Goal: Task Accomplishment & Management: Complete application form

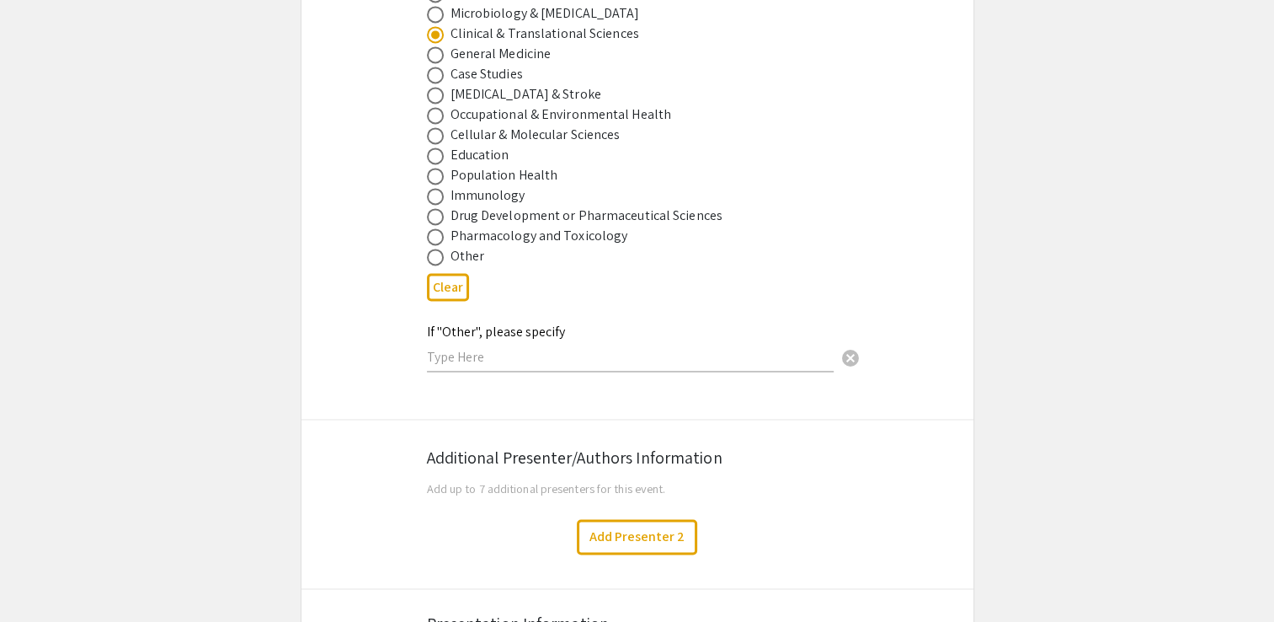
scroll to position [2486, 0]
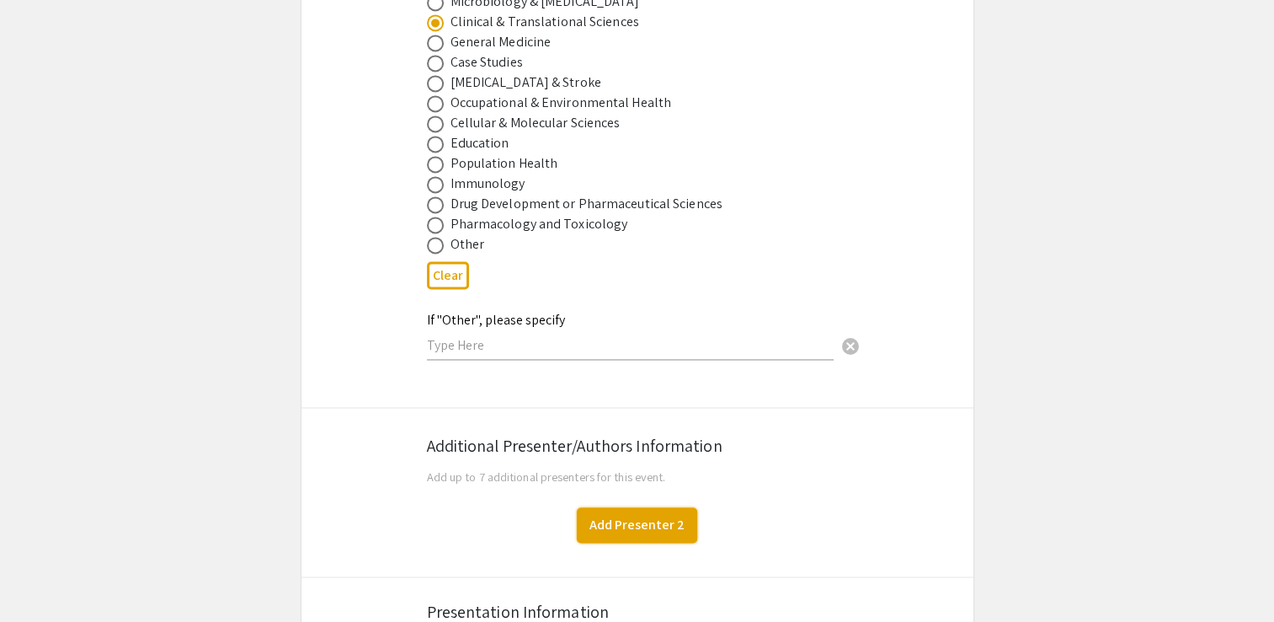
click at [623, 507] on button "Add Presenter 2" at bounding box center [637, 524] width 120 height 35
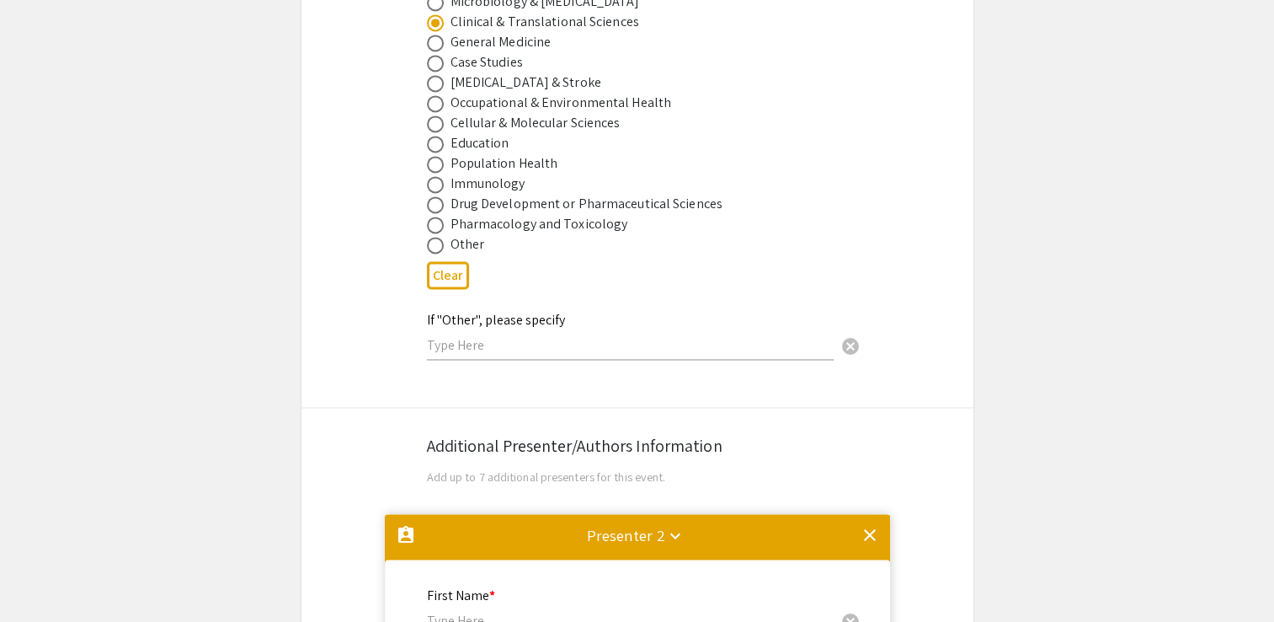
scroll to position [2971, 0]
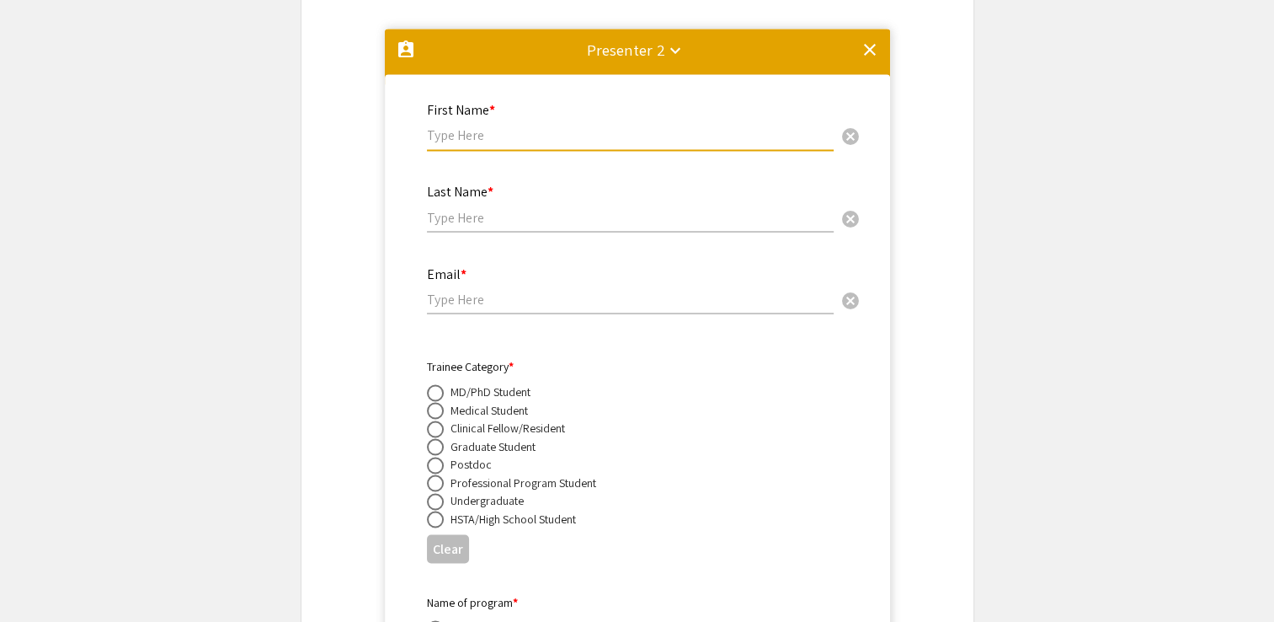
click at [505, 126] on input "text" at bounding box center [630, 135] width 407 height 18
type input "[PERSON_NAME]"
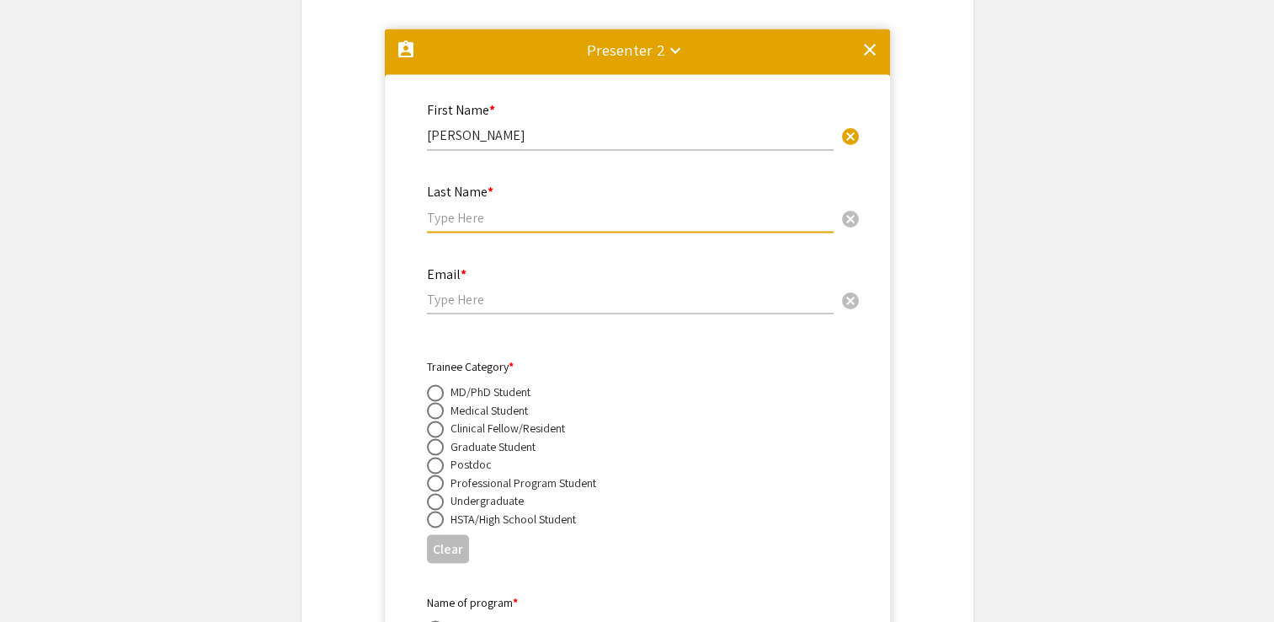
click at [481, 208] on input "text" at bounding box center [630, 217] width 407 height 18
click at [438, 208] on input "[PERSON_NAME]" at bounding box center [630, 217] width 407 height 18
type input "De la [PERSON_NAME]"
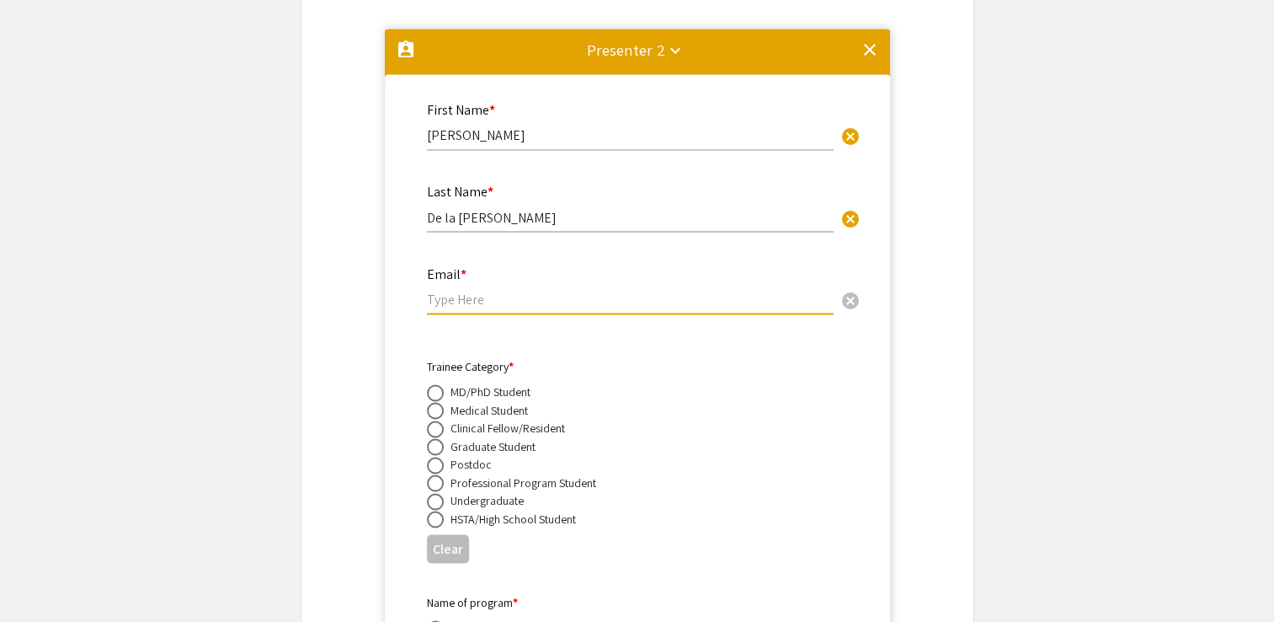
click at [476, 290] on input "email" at bounding box center [630, 299] width 407 height 18
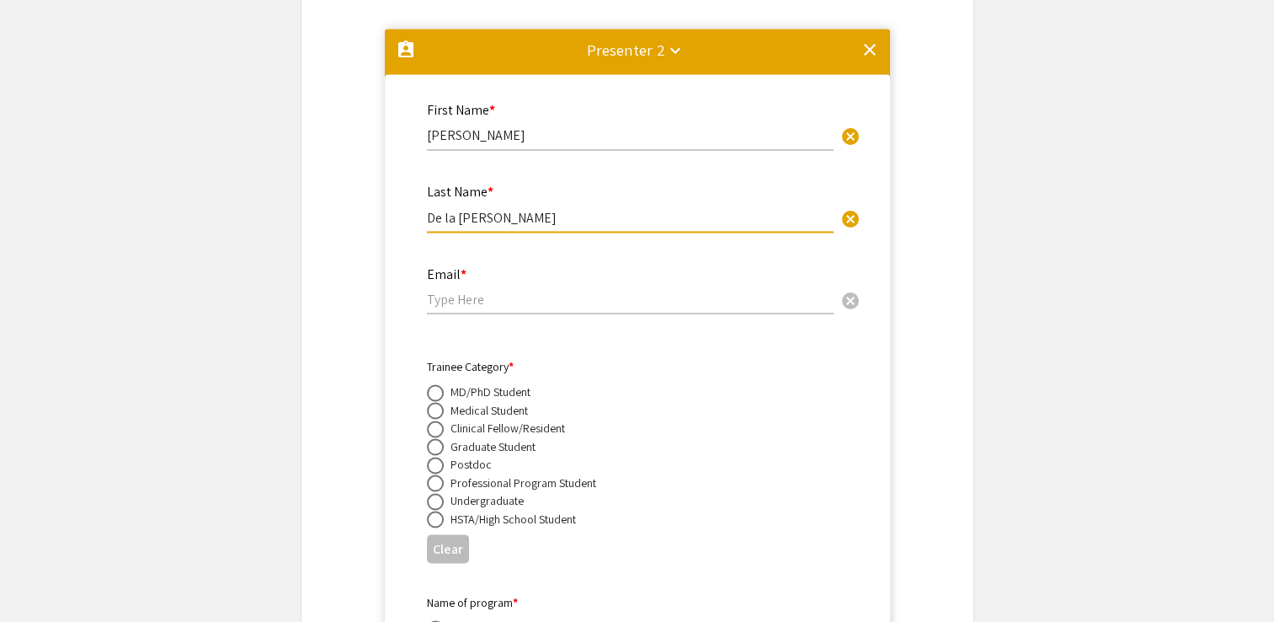
click at [501, 208] on input "De la [PERSON_NAME]" at bounding box center [630, 217] width 407 height 18
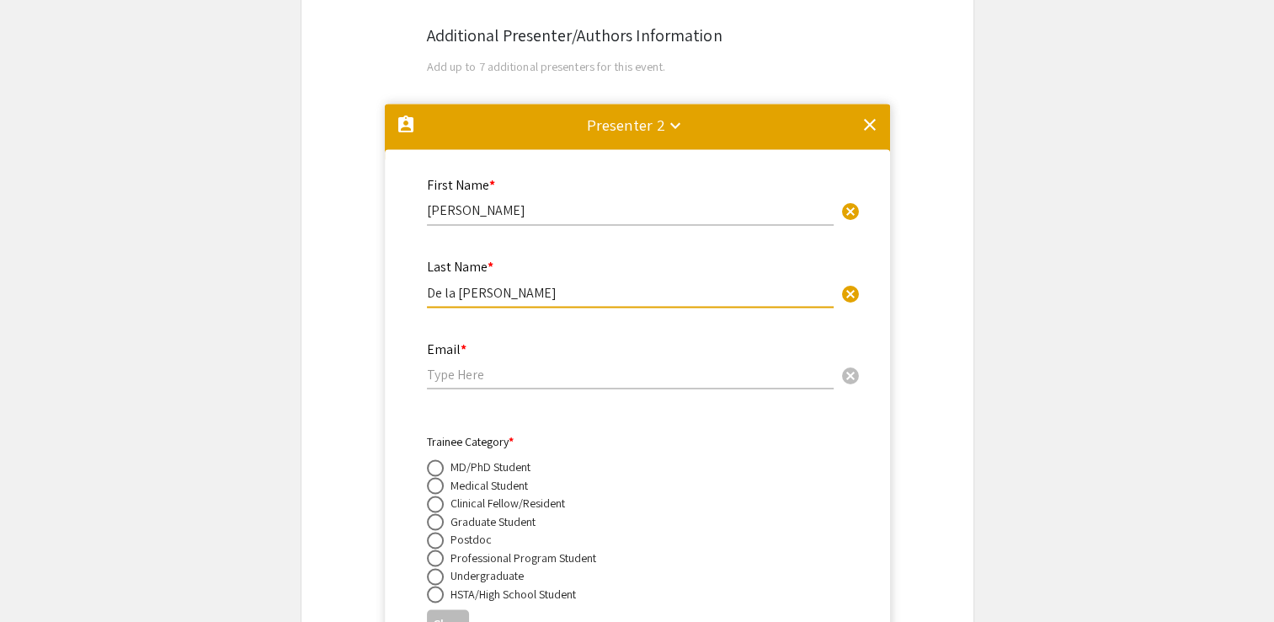
scroll to position [2897, 0]
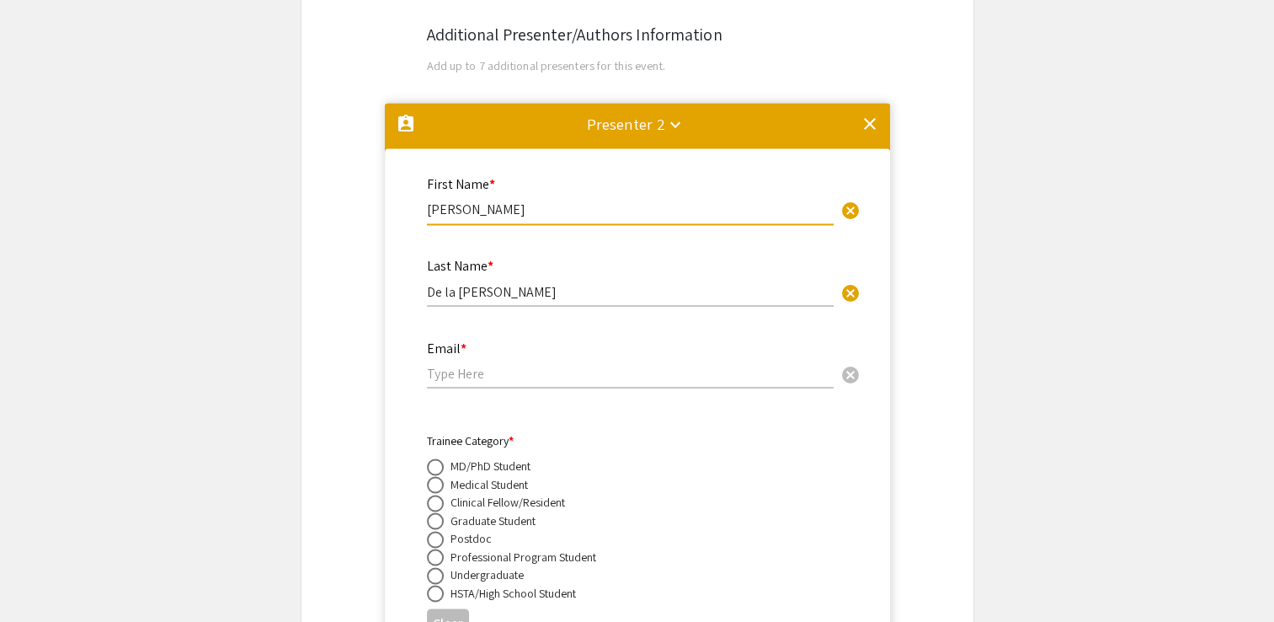
click at [498, 200] on input "[PERSON_NAME]" at bounding box center [630, 209] width 407 height 18
type input "N"
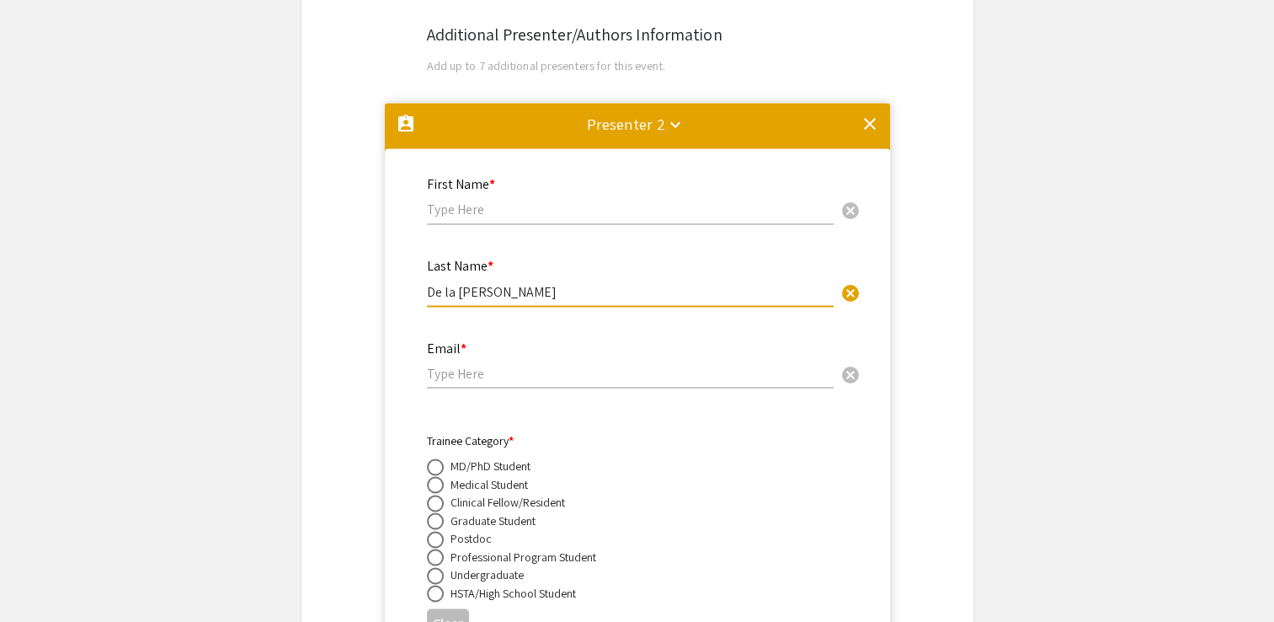
click at [503, 282] on input "De la [PERSON_NAME]" at bounding box center [630, 291] width 407 height 18
type input "D"
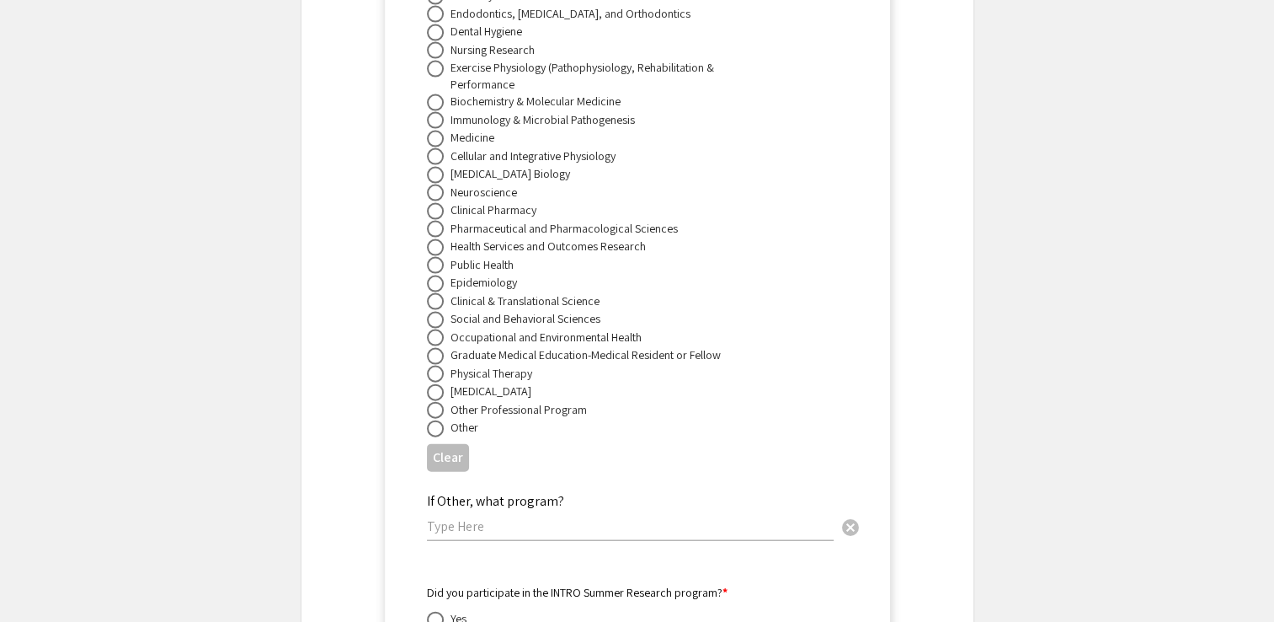
scroll to position [3604, 0]
